Goal: Task Accomplishment & Management: Manage account settings

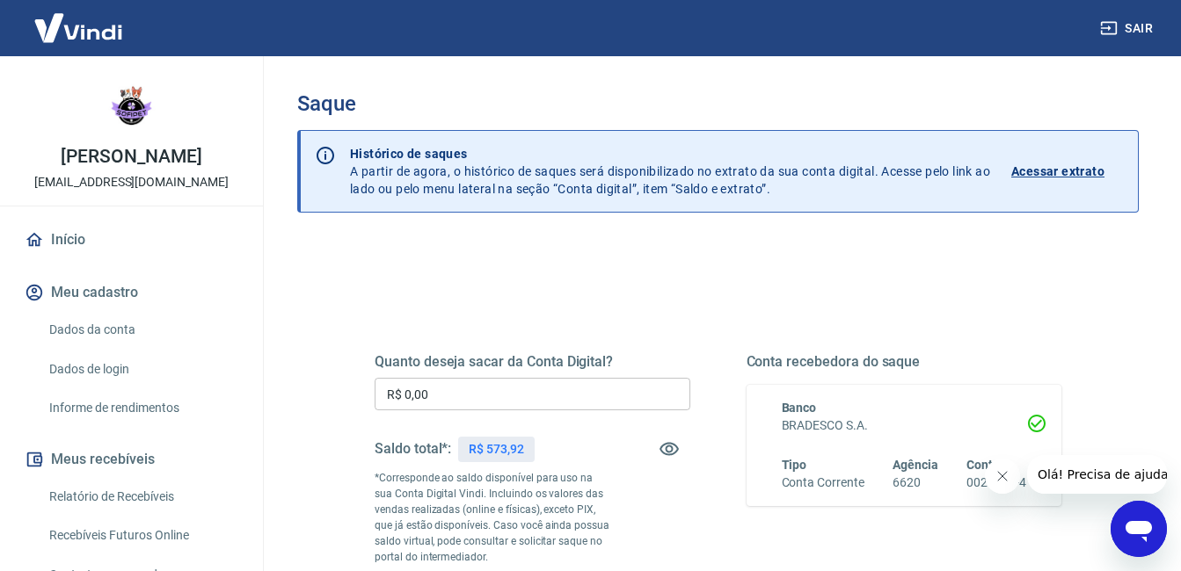
click at [54, 225] on link "Início" at bounding box center [131, 240] width 221 height 39
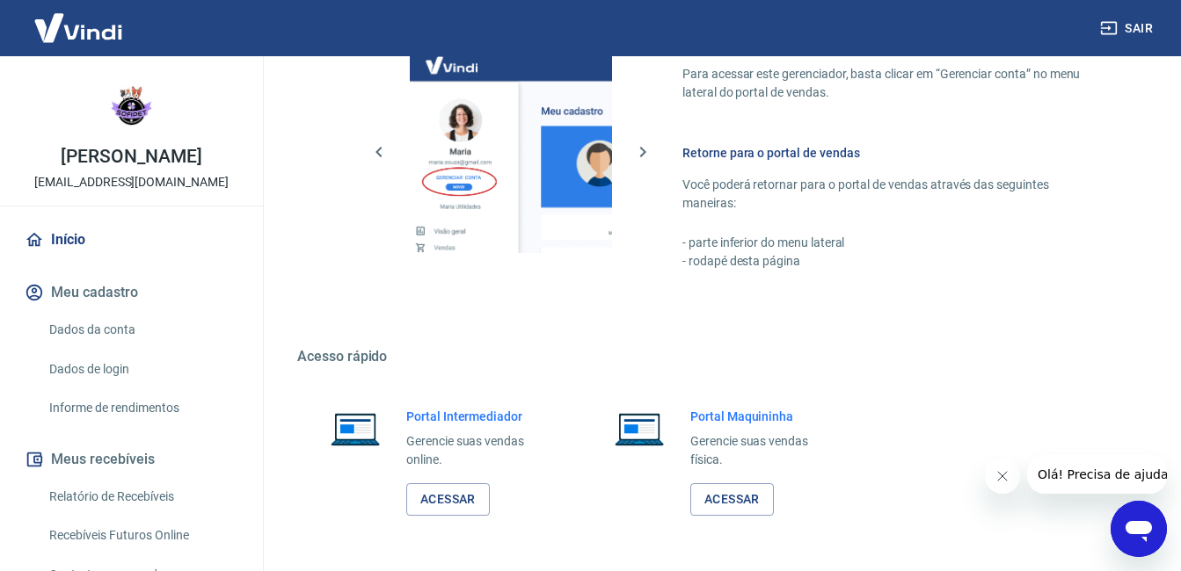
scroll to position [952, 0]
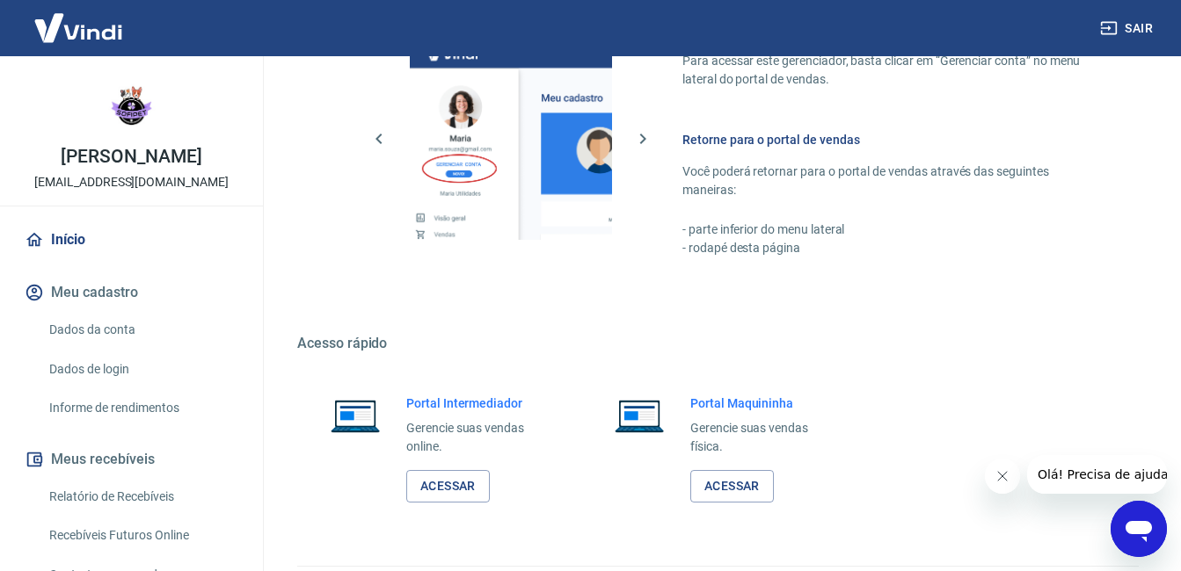
click at [460, 506] on div "Portal Intermediador Gerencie suas vendas online. Acessar" at bounding box center [433, 449] width 273 height 150
click at [464, 484] on link "Acessar" at bounding box center [448, 486] width 84 height 33
